Goal: Find contact information: Find contact information

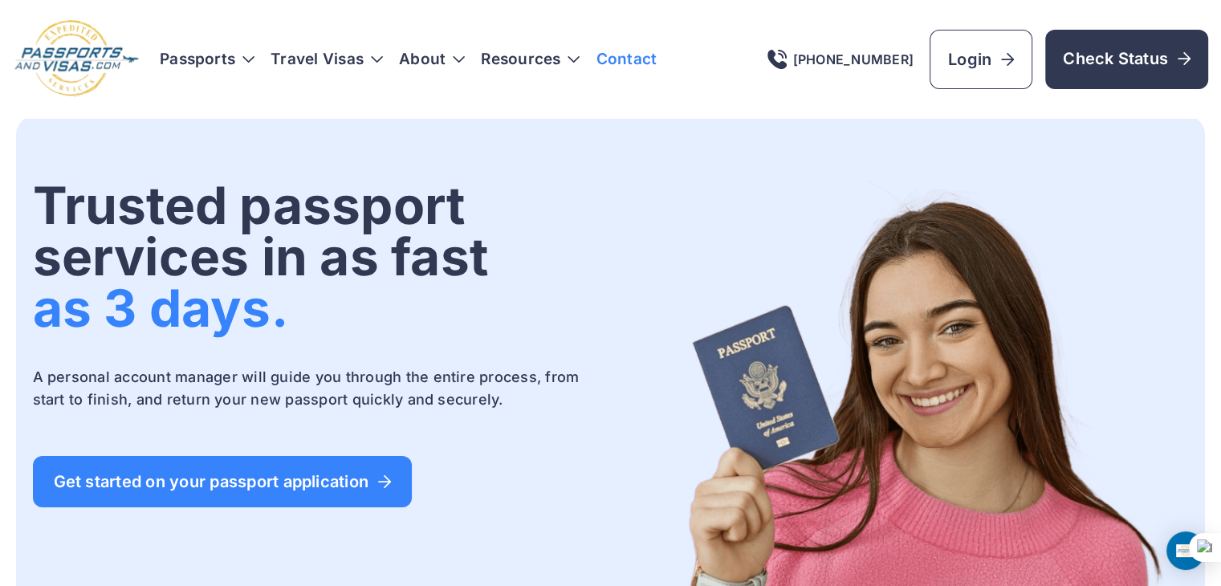
click at [638, 63] on link "Contact" at bounding box center [626, 59] width 61 height 16
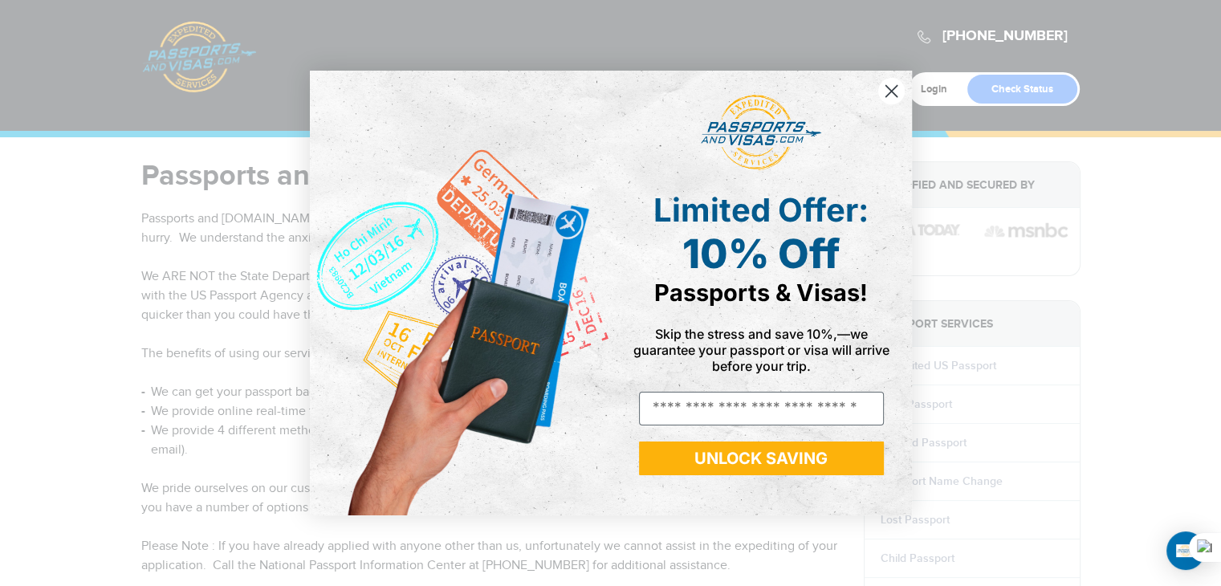
click at [886, 98] on circle "Close dialog" at bounding box center [891, 91] width 26 height 26
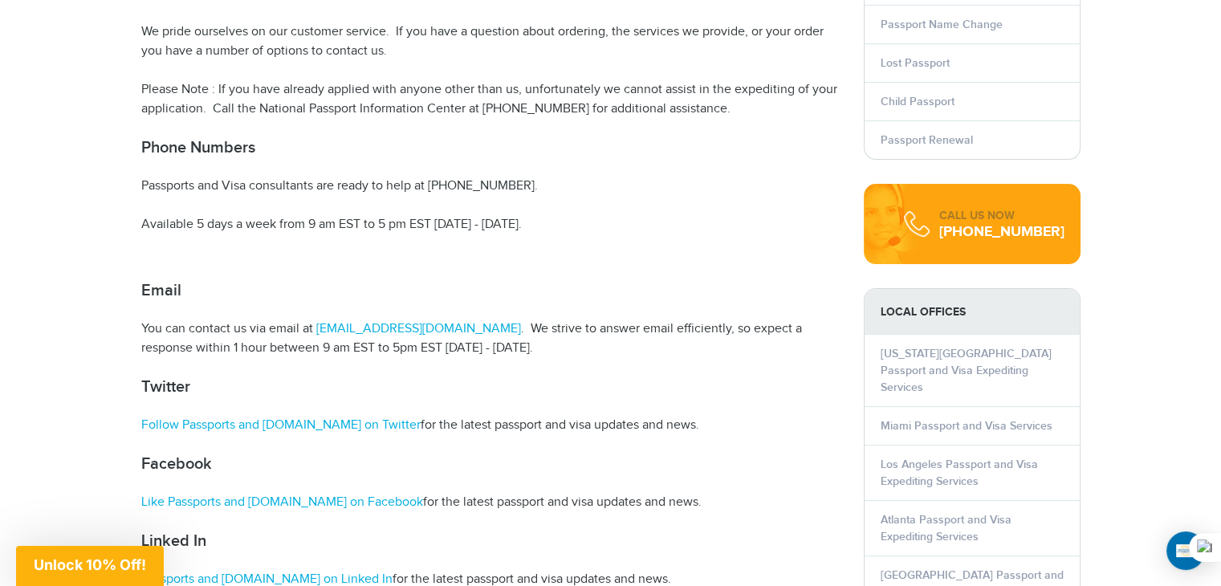
scroll to position [568, 0]
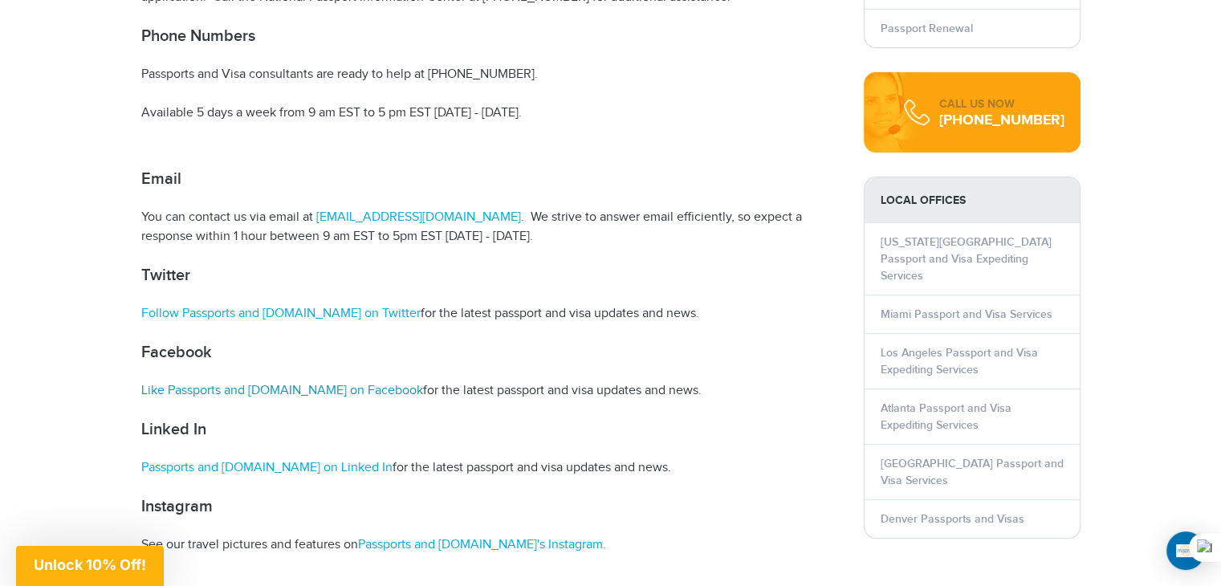
click at [251, 388] on link "Like Passports and [DOMAIN_NAME] on Facebook" at bounding box center [282, 390] width 282 height 15
